Goal: Information Seeking & Learning: Learn about a topic

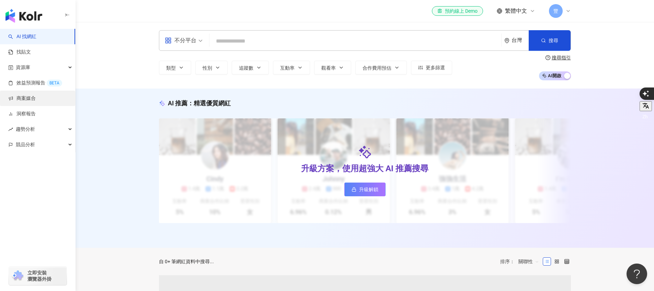
click at [35, 102] on link "商案媒合" at bounding box center [21, 98] width 27 height 7
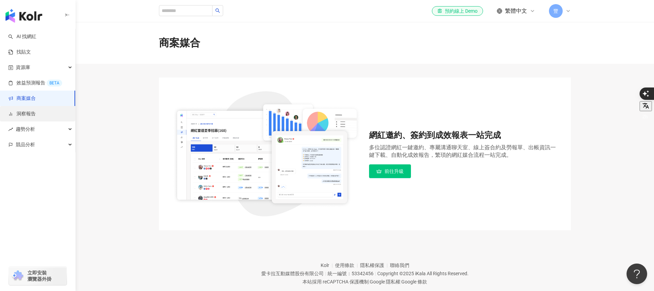
click at [32, 115] on link "洞察報告" at bounding box center [21, 113] width 27 height 7
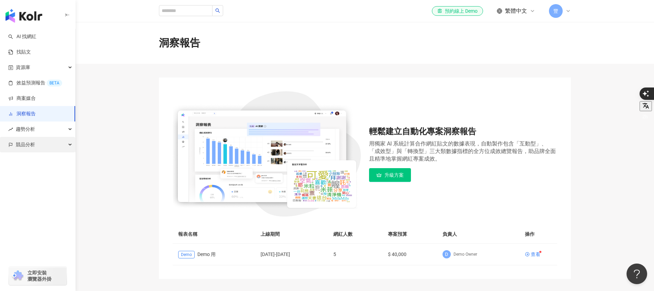
click at [32, 137] on span "競品分析" at bounding box center [25, 144] width 19 height 15
click at [33, 133] on span "趨勢分析" at bounding box center [25, 128] width 19 height 15
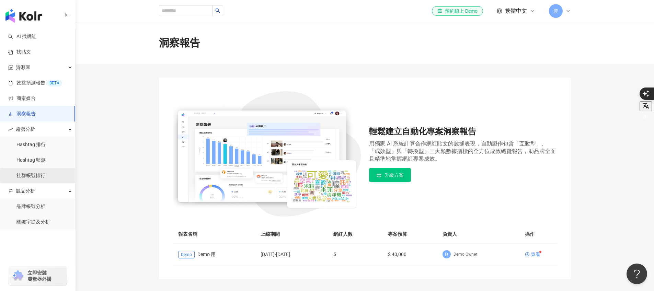
click at [33, 179] on link "社群帳號排行" at bounding box center [30, 175] width 29 height 7
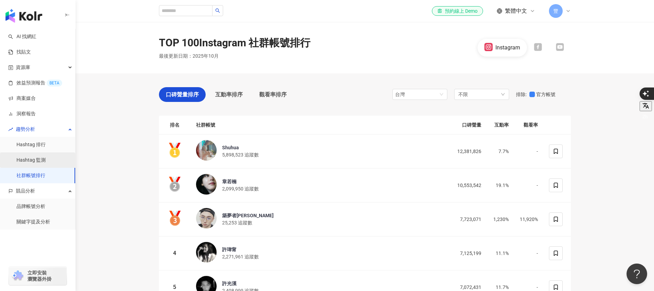
click at [44, 158] on link "Hashtag 監測" at bounding box center [30, 160] width 29 height 7
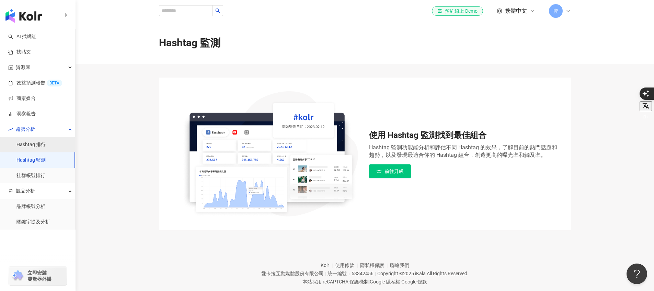
click at [33, 148] on link "Hashtag 排行" at bounding box center [30, 144] width 29 height 7
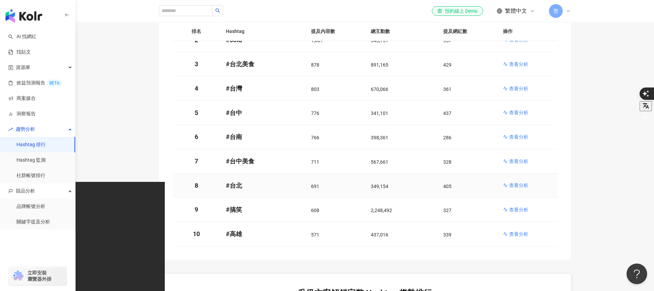
scroll to position [78, 0]
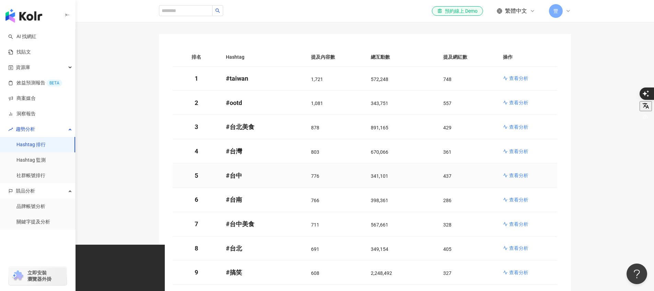
click at [518, 177] on p "查看分析" at bounding box center [518, 175] width 19 height 7
